Goal: Task Accomplishment & Management: Complete application form

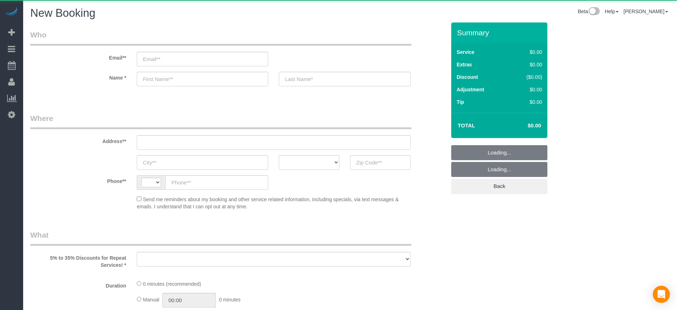
select select "object:523"
select select "512"
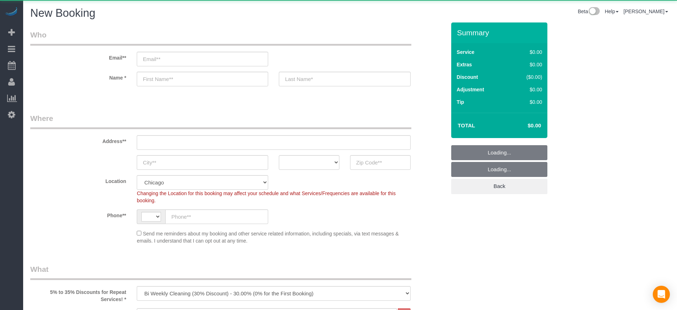
select select "object:675"
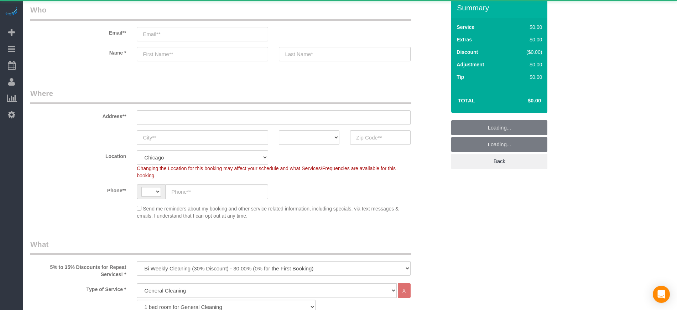
select select "string:[GEOGRAPHIC_DATA]"
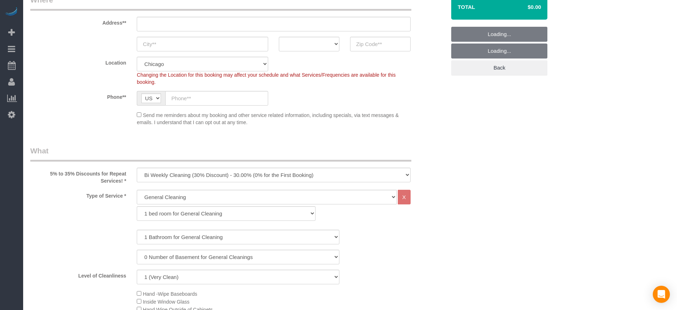
scroll to position [119, 0]
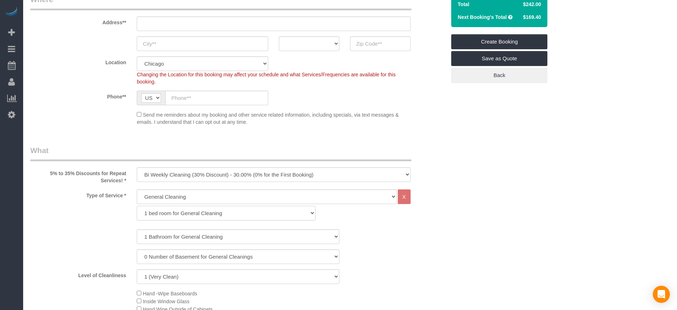
click at [197, 212] on select "1 bed room for General Cleaning 2 bed room for General Cleaning 3 bed room for …" at bounding box center [226, 213] width 179 height 15
select select "288"
click at [137, 206] on select "1 bed room for General Cleaning 2 bed room for General Cleaning 3 bed room for …" at bounding box center [226, 213] width 179 height 15
click at [174, 234] on select "1 Bathroom for General Cleaning 2 Bathroom for General Cleanings 3 Bathroom for…" at bounding box center [238, 236] width 203 height 15
select select "3"
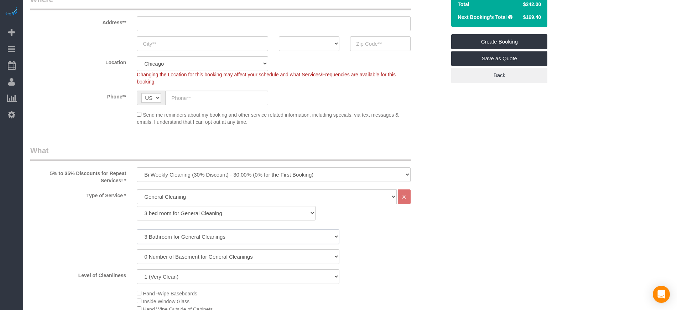
click at [137, 229] on select "1 Bathroom for General Cleaning 2 Bathroom for General Cleanings 3 Bathroom for…" at bounding box center [238, 236] width 203 height 15
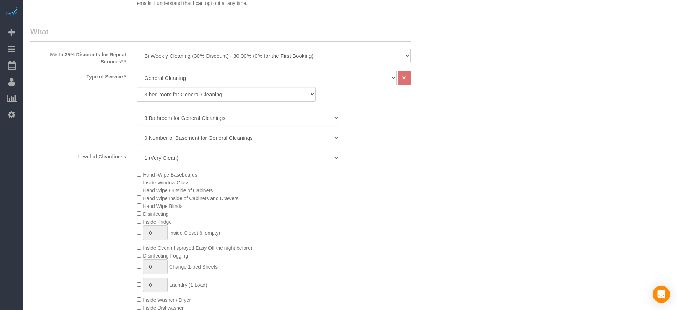
scroll to position [238, 0]
click at [175, 137] on select "0 Number of Basement for General Cleanings 1 Number of Basement for General Cle…" at bounding box center [238, 137] width 203 height 15
select select "1"
click at [137, 130] on select "0 Number of Basement for General Cleanings 1 Number of Basement for General Cle…" at bounding box center [238, 137] width 203 height 15
click at [168, 136] on select "0 Number of Basement for General Cleanings 1 Number of Basement for General Cle…" at bounding box center [238, 137] width 203 height 15
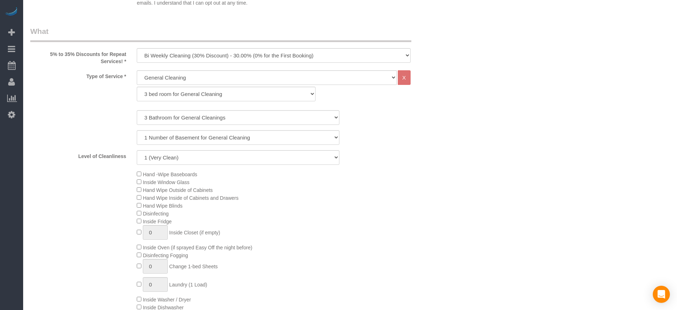
click at [99, 139] on div "0 Number of Basement for General Cleanings 1 Number of Basement for General Cle…" at bounding box center [238, 137] width 426 height 15
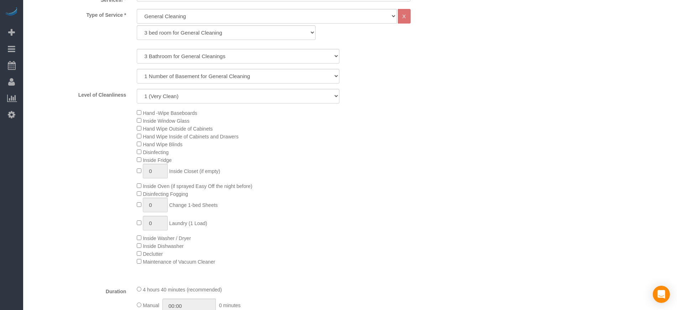
scroll to position [297, 0]
click at [178, 99] on select "1 (Very Clean) 2 3 4 5 (Average Condition) 6 7 8 9 10 (Extremely Dirty)" at bounding box center [238, 98] width 203 height 15
select select "3"
click at [137, 91] on select "1 (Very Clean) 2 3 4 5 (Average Condition) 6 7 8 9 10 (Extremely Dirty)" at bounding box center [238, 98] width 203 height 15
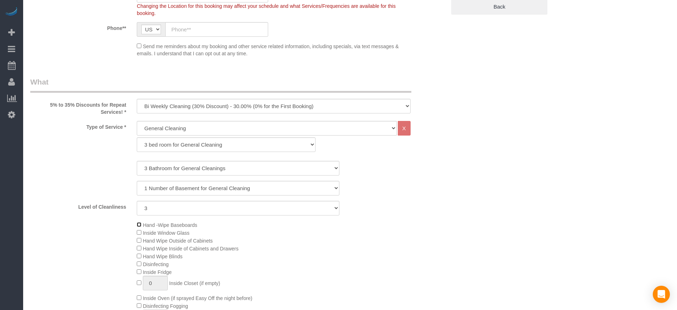
scroll to position [178, 0]
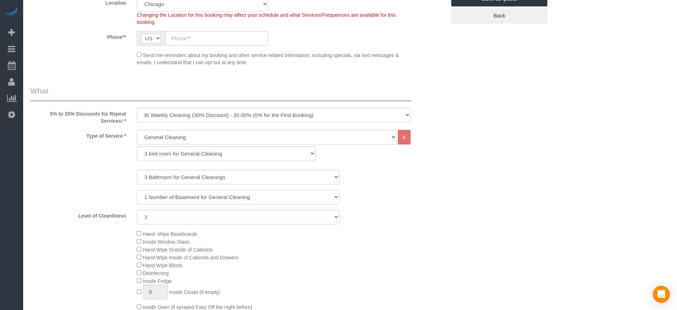
click at [254, 194] on select "0 Number of Basement for General Cleanings 1 Number of Basement for General Cle…" at bounding box center [238, 196] width 203 height 15
click at [254, 195] on select "0 Number of Basement for General Cleanings 1 Number of Basement for General Cle…" at bounding box center [238, 196] width 203 height 15
click at [240, 135] on select "General Cleaning Deep Cleaning Move-in / Move-out Cleaning COUNTS Cleaning" at bounding box center [267, 137] width 260 height 15
select select "514"
click at [137, 130] on select "General Cleaning Deep Cleaning Move-in / Move-out Cleaning COUNTS Cleaning" at bounding box center [267, 137] width 260 height 15
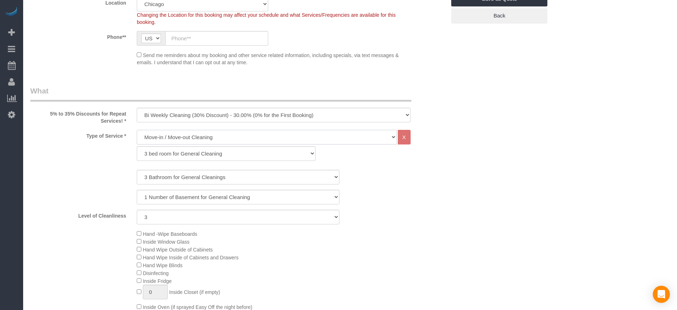
select select "296"
select select "3"
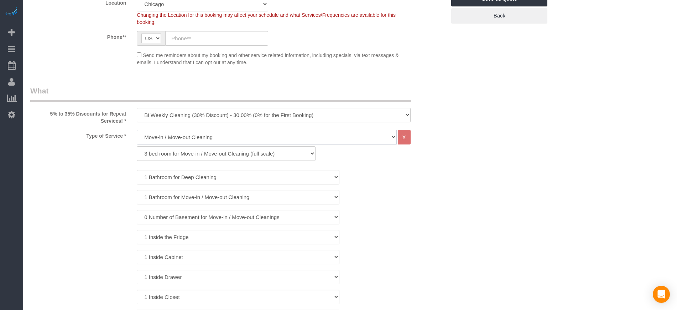
click at [175, 141] on select "General Cleaning Deep Cleaning Move-in / Move-out Cleaning COUNTS Cleaning" at bounding box center [267, 137] width 260 height 15
click at [189, 172] on select "1 Bathroom for Deep Cleaning 2 Bathroom for Deep Cleanings 3 Bathroom for Deep …" at bounding box center [238, 177] width 203 height 15
click at [166, 153] on select "1 bed room for Move-in / Move-out Cleaning (full scale) 2 bed room for Move-in …" at bounding box center [226, 153] width 179 height 15
select select "298"
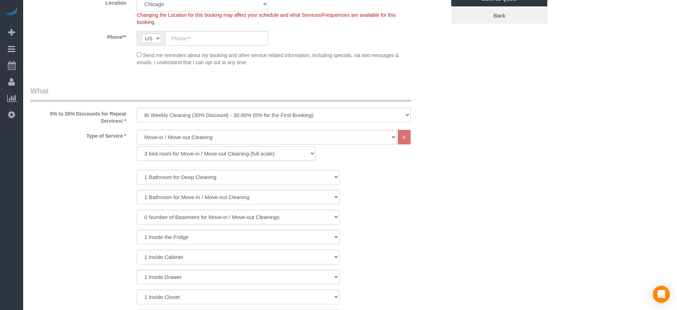
click at [137, 146] on select "1 bed room for Move-in / Move-out Cleaning (full scale) 2 bed room for Move-in …" at bounding box center [226, 153] width 179 height 15
select select "3"
click at [162, 178] on select "1 Bathroom for Move-in / Move-out Cleaning 2 Bathroom for Move-in / Move-out Cl…" at bounding box center [238, 177] width 203 height 15
select select "3"
click at [137, 170] on select "1 Bathroom for Move-in / Move-out Cleaning 2 Bathroom for Move-in / Move-out Cl…" at bounding box center [238, 177] width 203 height 15
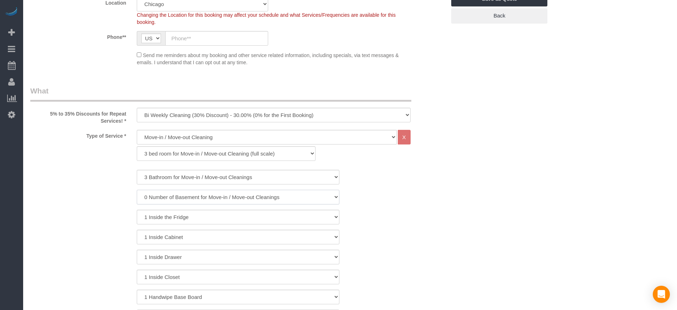
click at [160, 201] on select "0 Number of Basement for Move-in / Move-out Cleanings 1 Number of Basement for …" at bounding box center [238, 196] width 203 height 15
select select "1"
click at [137, 189] on select "0 Number of Basement for Move-in / Move-out Cleanings 1 Number of Basement for …" at bounding box center [238, 196] width 203 height 15
click at [248, 140] on select "General Cleaning Deep Cleaning Move-in / Move-out Cleaning COUNTS Cleaning" at bounding box center [267, 137] width 260 height 15
select select "512"
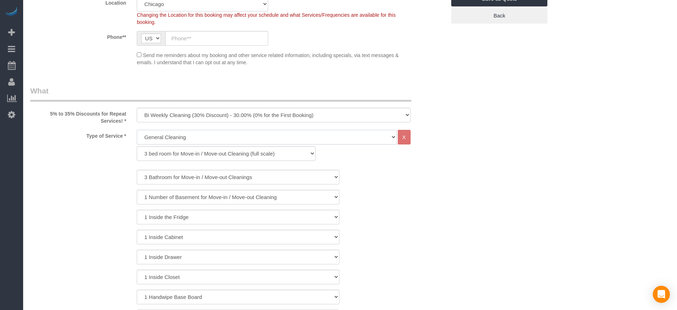
click at [137, 130] on select "General Cleaning Deep Cleaning Move-in / Move-out Cleaning COUNTS Cleaning" at bounding box center [267, 137] width 260 height 15
select select "286"
select select "3"
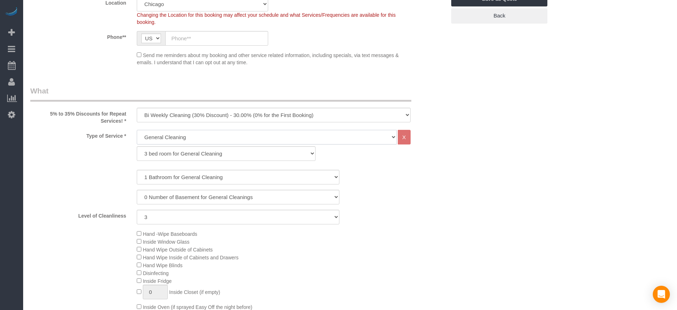
click at [213, 142] on select "General Cleaning Deep Cleaning Move-in / Move-out Cleaning COUNTS Cleaning" at bounding box center [267, 137] width 260 height 15
click at [137, 130] on select "General Cleaning Deep Cleaning Move-in / Move-out Cleaning COUNTS Cleaning" at bounding box center [267, 137] width 260 height 15
click at [159, 154] on select "1 bed room for General Cleaning 2 bed room for General Cleaning 3 bed room for …" at bounding box center [226, 153] width 179 height 15
select select "288"
click at [137, 146] on select "1 bed room for General Cleaning 2 bed room for General Cleaning 3 bed room for …" at bounding box center [226, 153] width 179 height 15
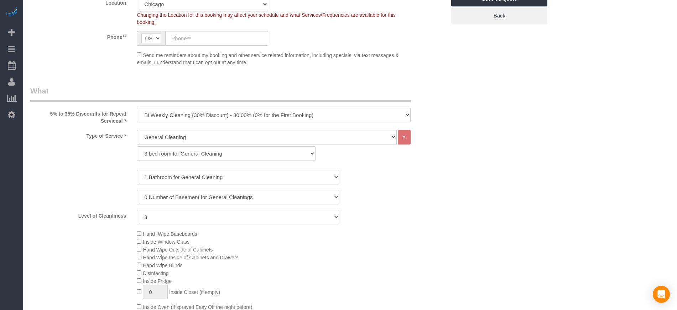
select select "3"
click at [156, 176] on select "1 Bathroom for General Cleaning 2 Bathroom for General Cleanings 3 Bathroom for…" at bounding box center [238, 177] width 203 height 15
select select "3"
click at [137, 170] on select "1 Bathroom for General Cleaning 2 Bathroom for General Cleanings 3 Bathroom for…" at bounding box center [238, 177] width 203 height 15
click at [158, 203] on select "0 Number of Basement for General Cleanings 1 Number of Basement for General Cle…" at bounding box center [238, 196] width 203 height 15
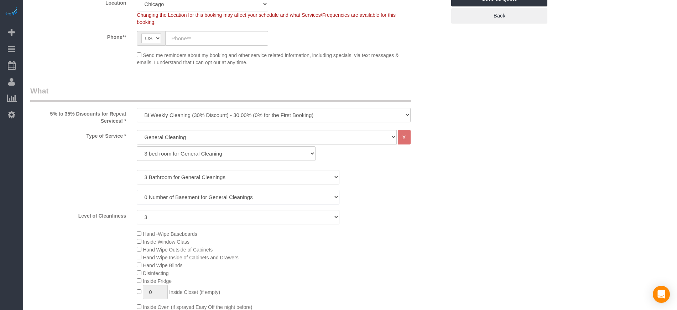
select select "1"
click at [137, 189] on select "0 Number of Basement for General Cleanings 1 Number of Basement for General Cle…" at bounding box center [238, 196] width 203 height 15
click at [308, 241] on div "Hand -Wipe Baseboards Inside Window Glass Hand Wipe Outside of Cabinets Hand Wi…" at bounding box center [291, 307] width 320 height 156
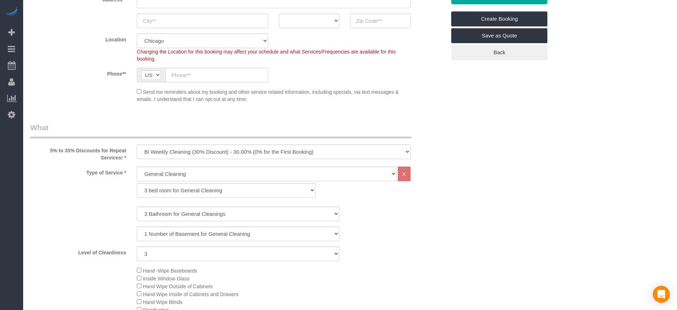
scroll to position [238, 0]
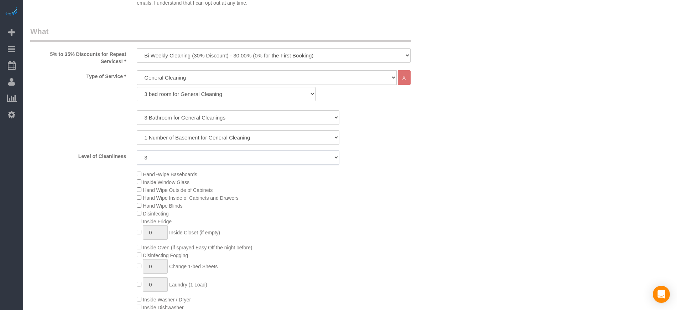
click at [175, 155] on select "1 (Very Clean) 2 3 4 5 (Average Condition) 6 7 8 9 10 (Extremely Dirty)" at bounding box center [238, 157] width 203 height 15
click at [194, 76] on select "General Cleaning Deep Cleaning Move-in / Move-out Cleaning COUNTS Cleaning" at bounding box center [267, 77] width 260 height 15
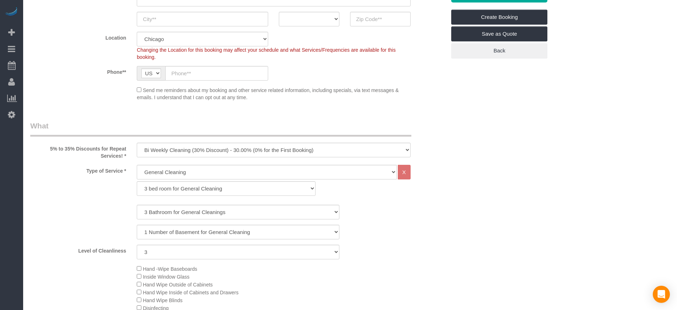
scroll to position [0, 0]
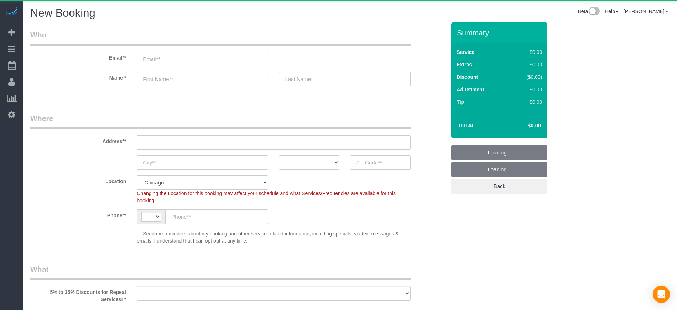
select select "string:[GEOGRAPHIC_DATA]"
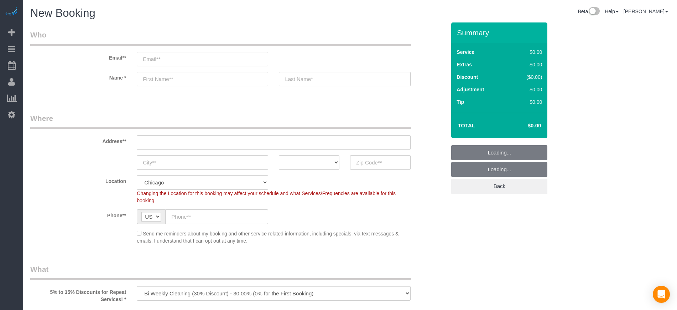
select select "object:858"
select select "512"
